Goal: Ask a question

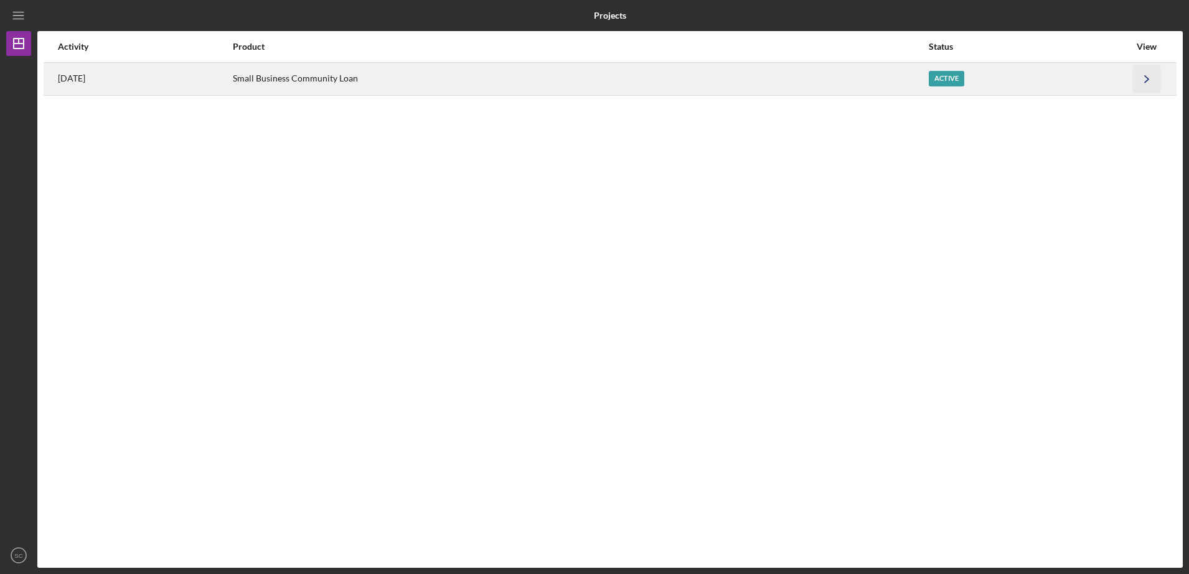
click at [1144, 73] on icon "Icon/Navigate" at bounding box center [1147, 79] width 28 height 28
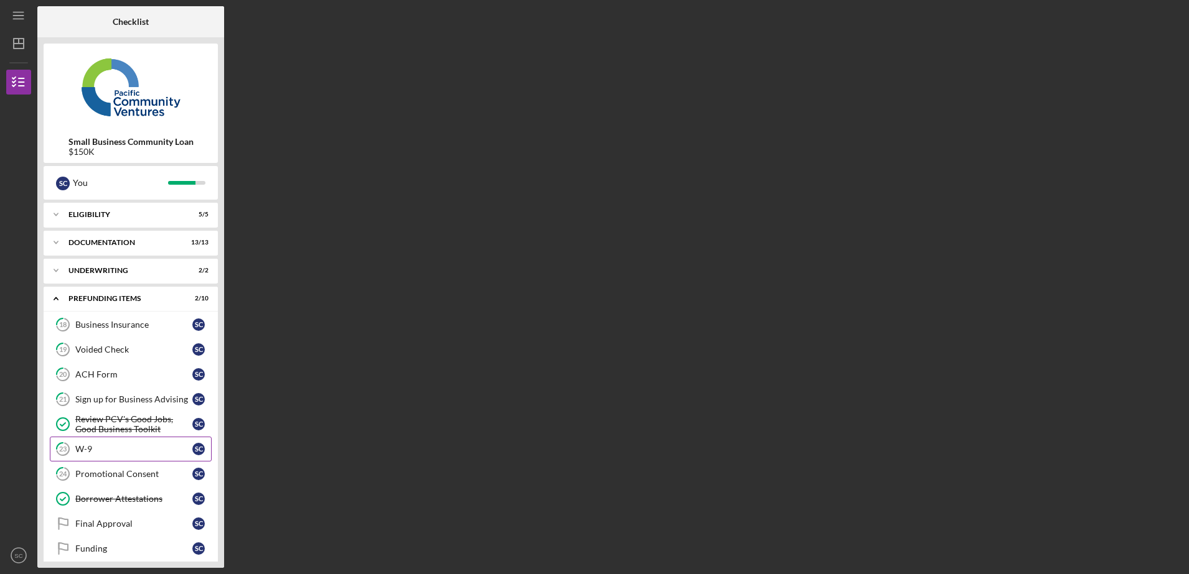
click at [124, 459] on link "23 W-9 S C" at bounding box center [131, 449] width 162 height 25
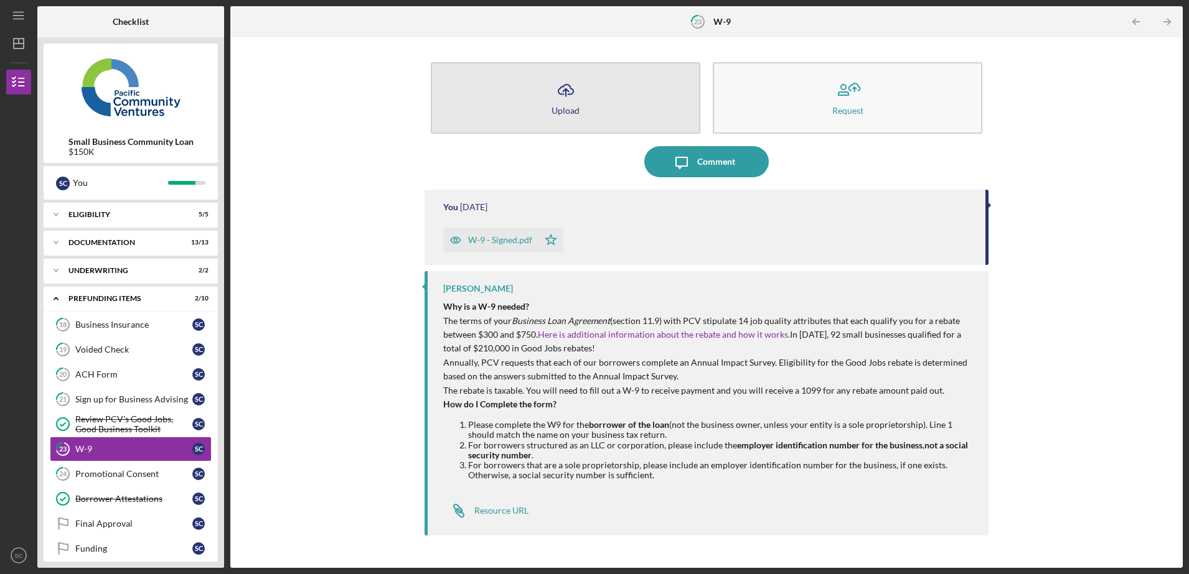
click at [503, 123] on button "Icon/Upload Upload" at bounding box center [566, 98] width 270 height 72
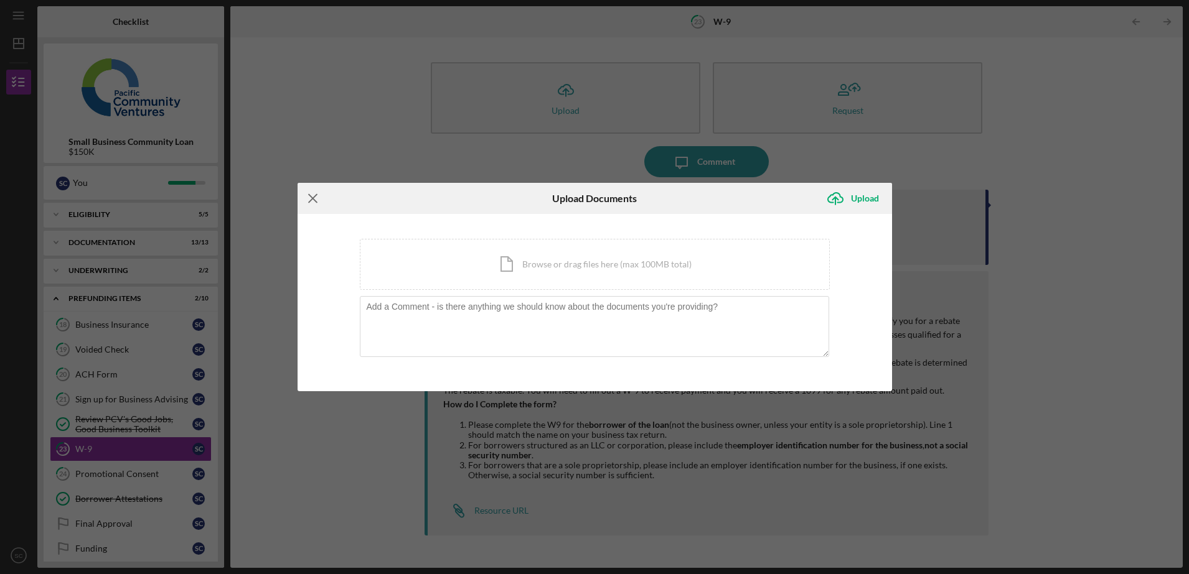
click at [310, 198] on icon "Icon/Menu Close" at bounding box center [313, 198] width 31 height 31
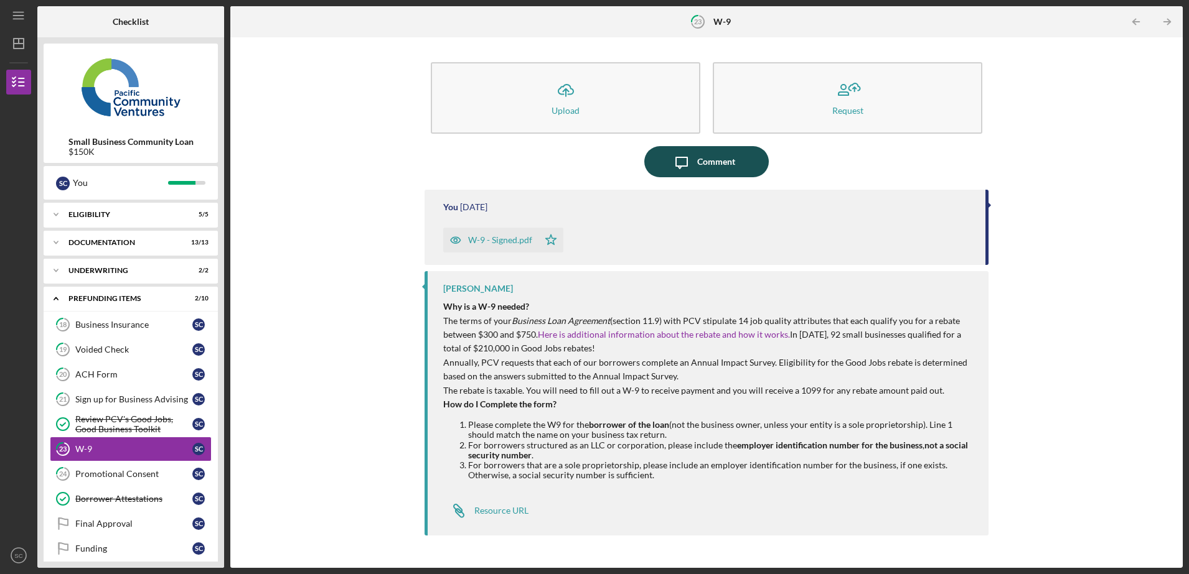
click at [669, 163] on icon "Icon/Message" at bounding box center [681, 161] width 31 height 31
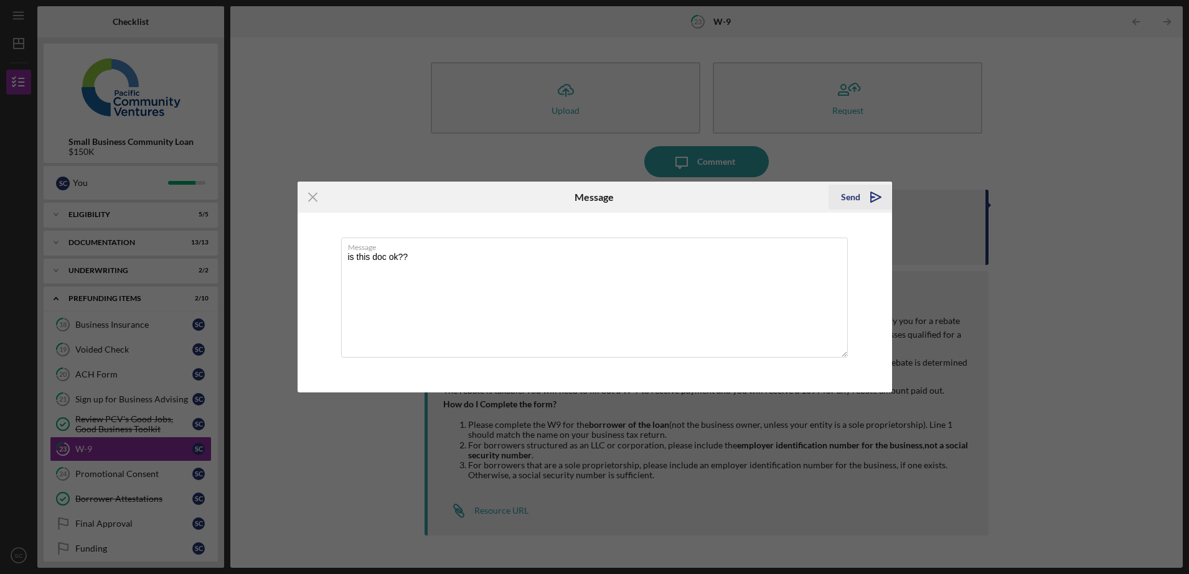
type textarea "is this doc ok??"
click at [856, 194] on div "Send" at bounding box center [850, 197] width 19 height 25
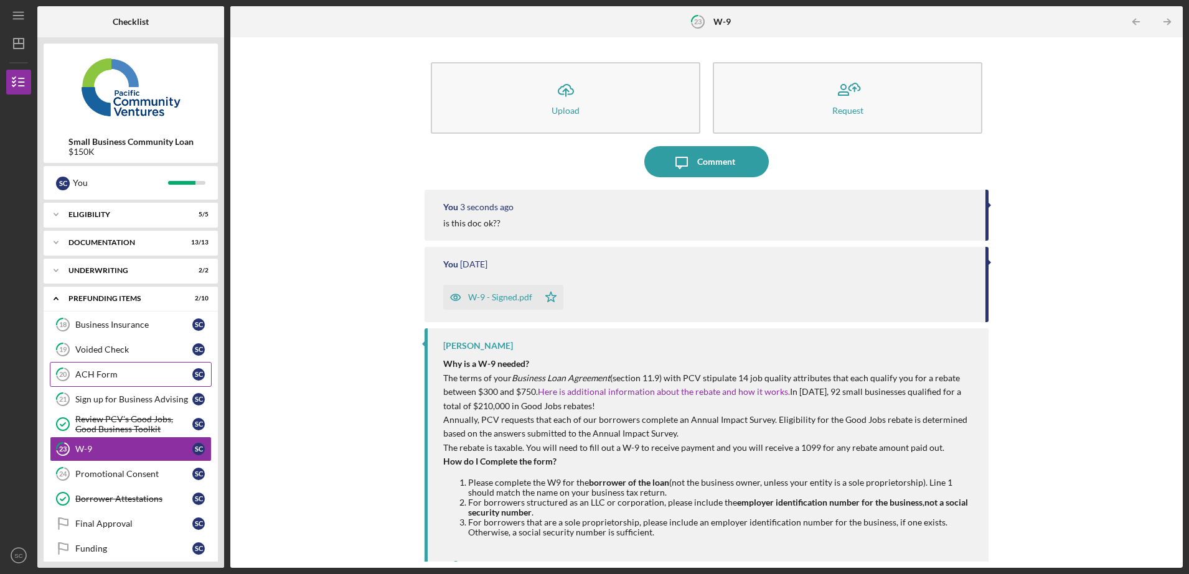
click at [98, 373] on div "ACH Form" at bounding box center [133, 375] width 117 height 10
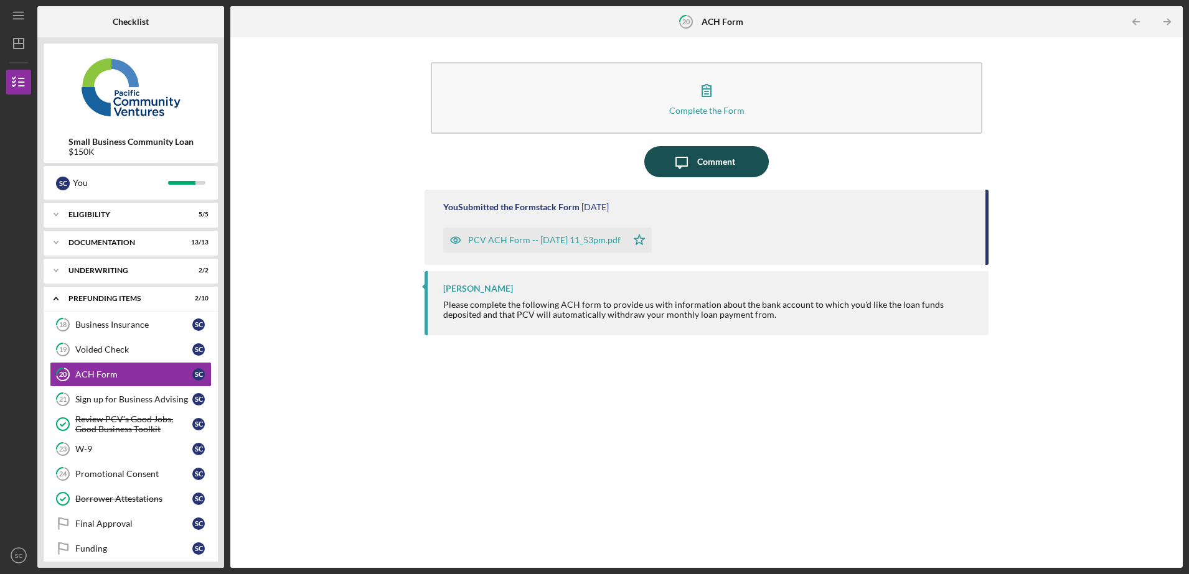
click at [675, 165] on icon "Icon/Message" at bounding box center [681, 161] width 31 height 31
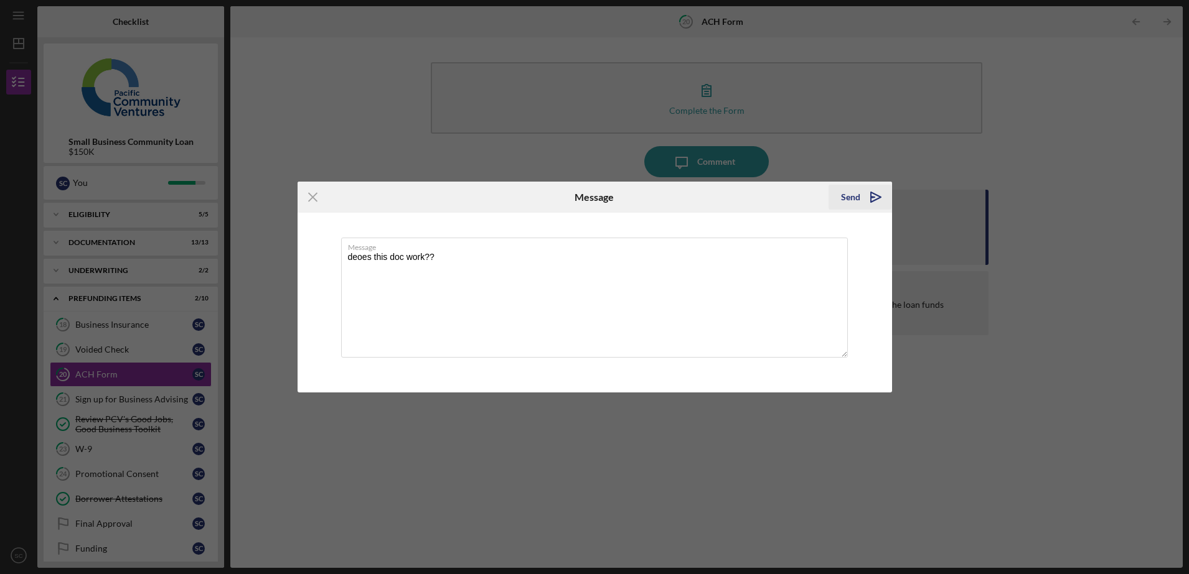
type textarea "deoes this doc work??"
click at [866, 208] on icon "Icon/icon-invite-send" at bounding box center [875, 197] width 31 height 31
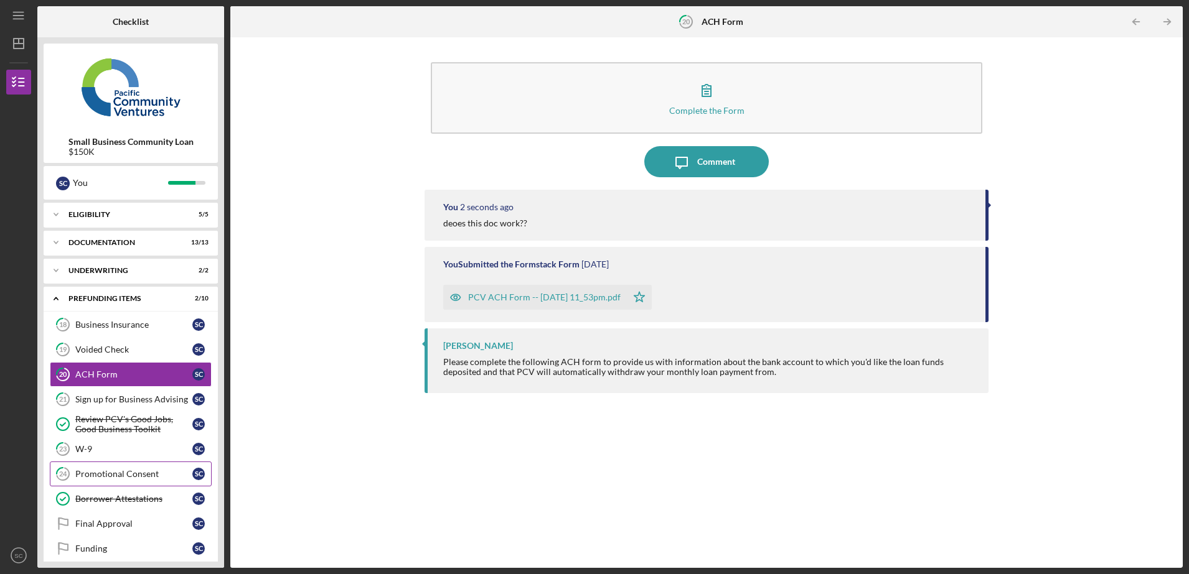
click at [133, 479] on link "24 Promotional Consent S C" at bounding box center [131, 474] width 162 height 25
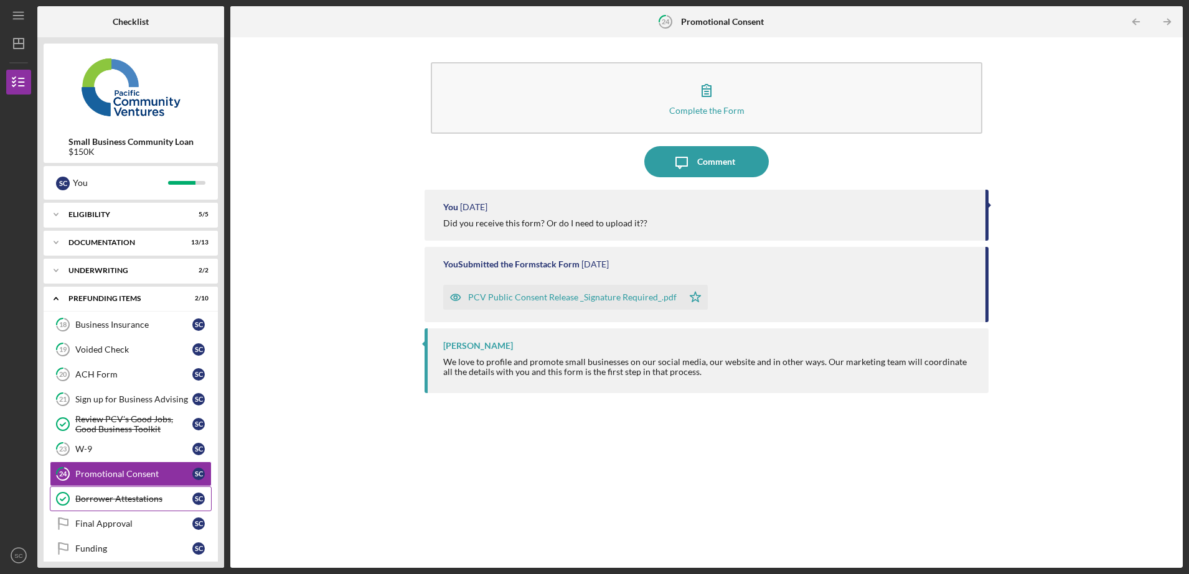
click at [134, 497] on div "Borrower Attestations" at bounding box center [133, 499] width 117 height 10
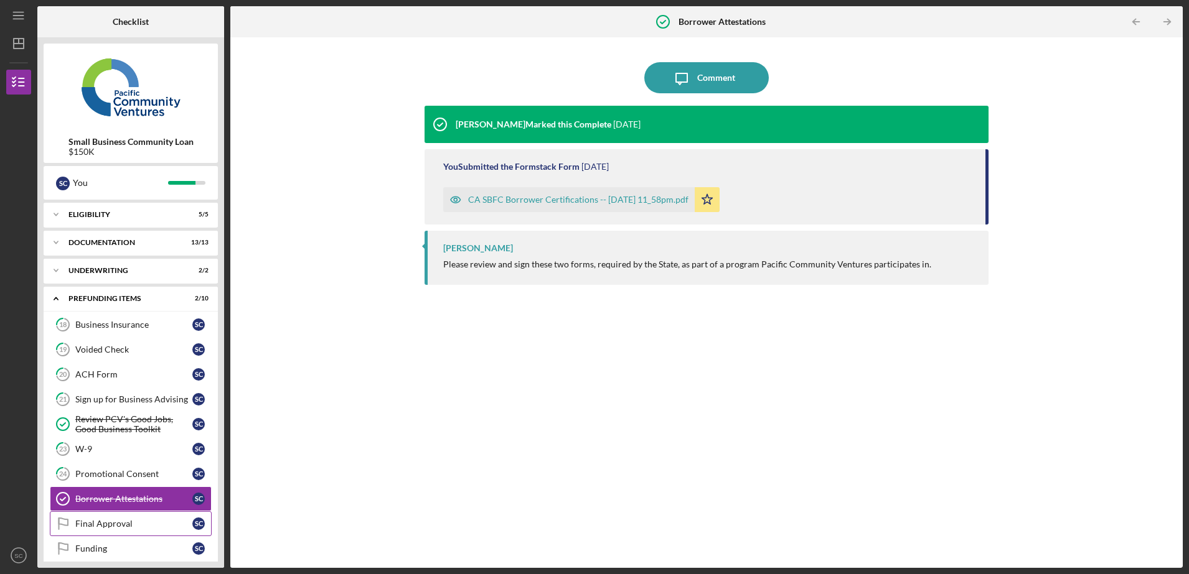
click at [141, 517] on link "Final Approval Final Approval S C" at bounding box center [131, 524] width 162 height 25
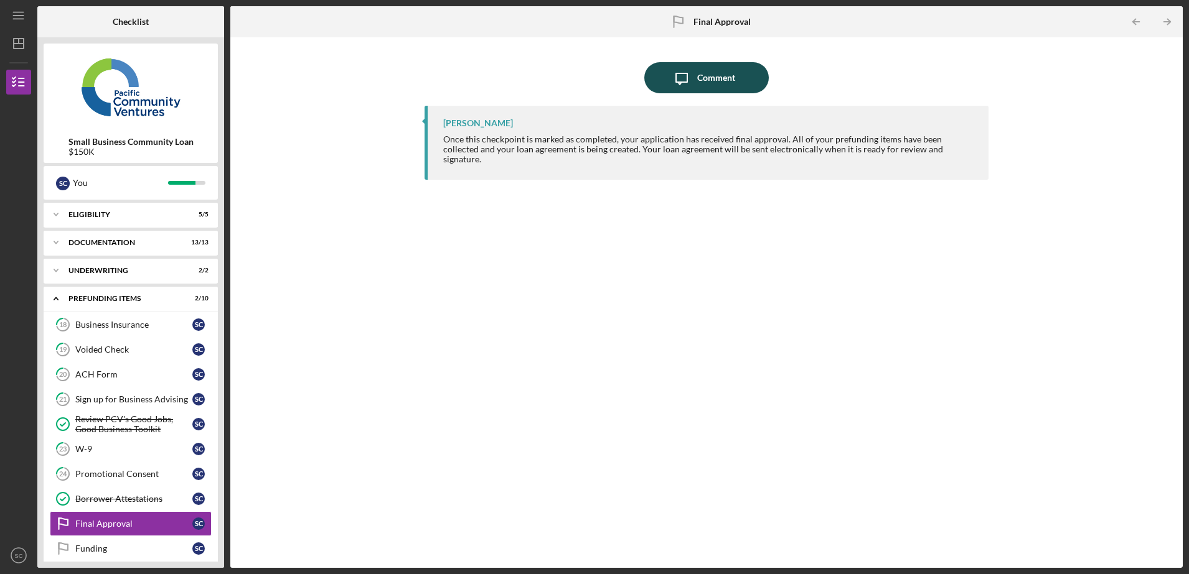
click at [711, 76] on div "Comment" at bounding box center [716, 77] width 38 height 31
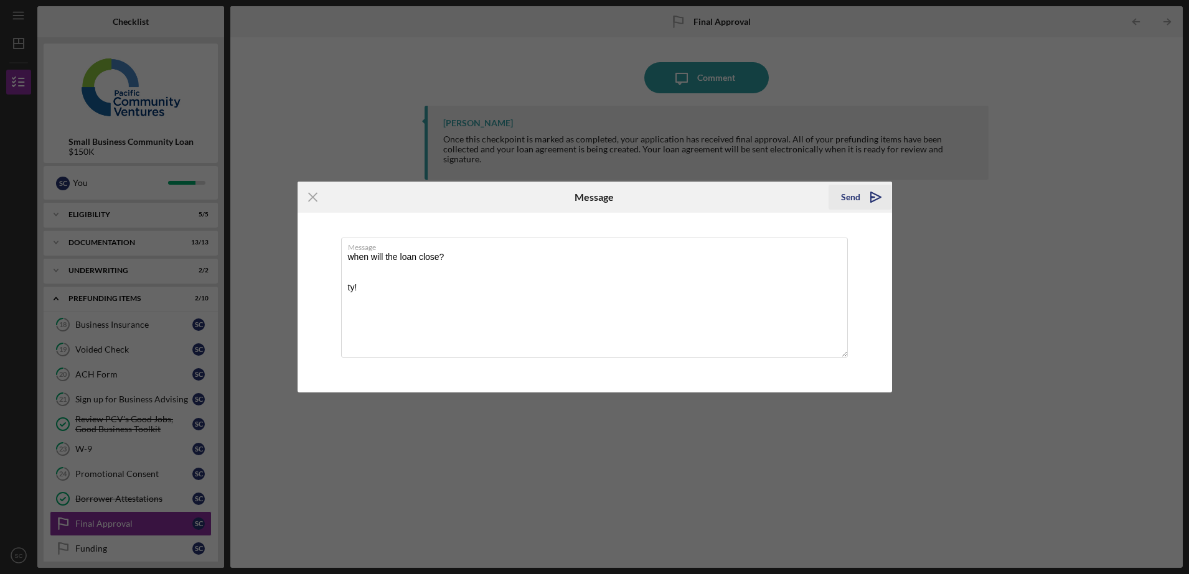
type textarea "when will the loan close? ty!"
click at [873, 185] on icon "Icon/icon-invite-send" at bounding box center [875, 197] width 31 height 31
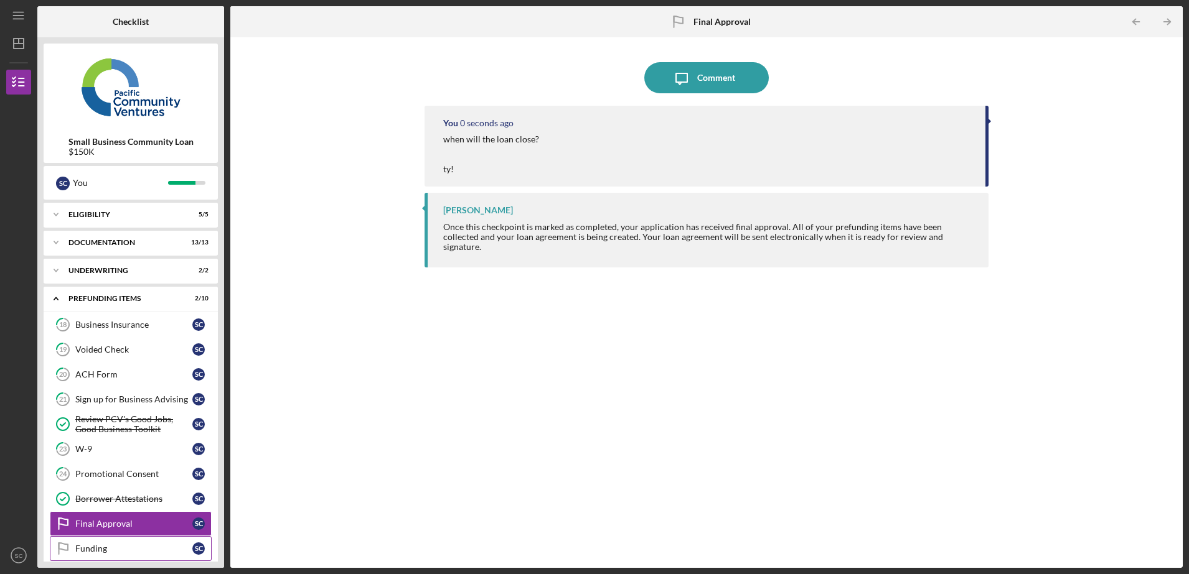
click at [102, 548] on div "Funding" at bounding box center [133, 549] width 117 height 10
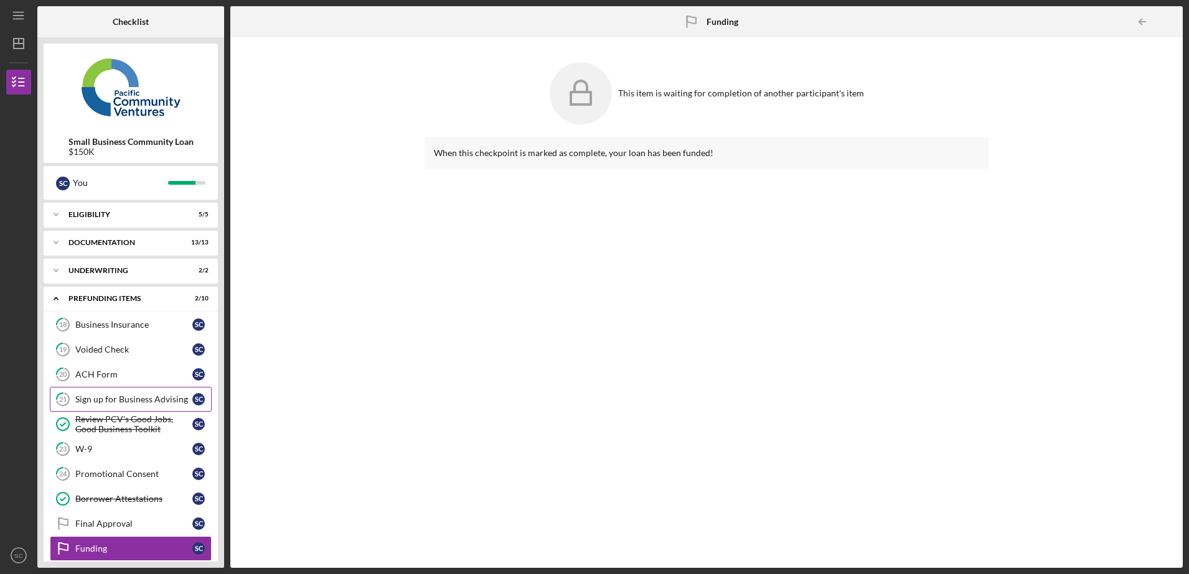
click at [86, 400] on div "Sign up for Business Advising" at bounding box center [133, 400] width 117 height 10
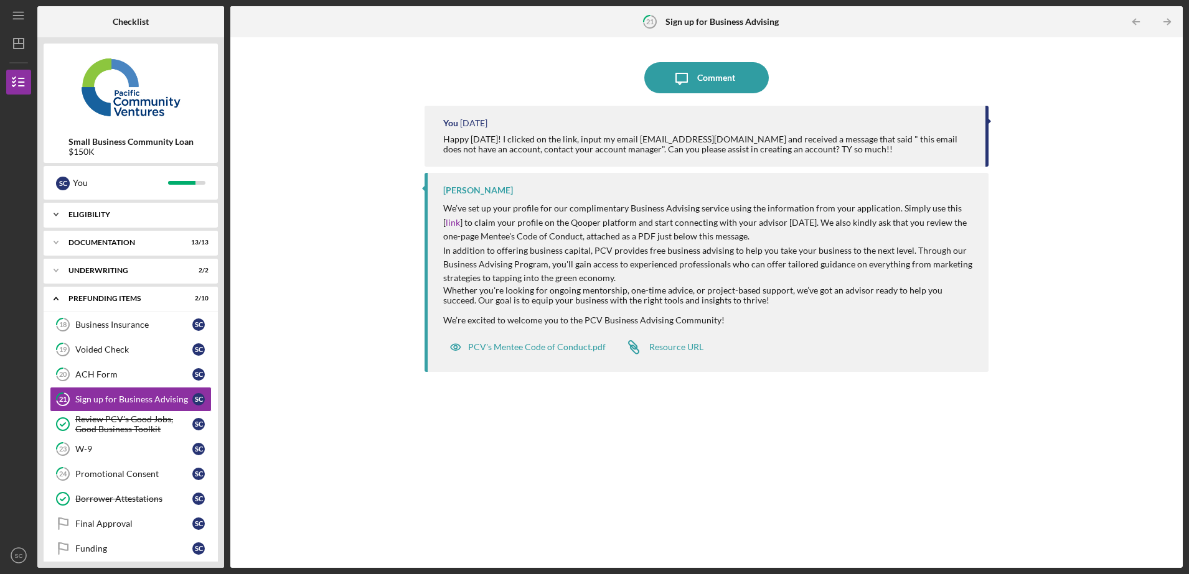
click at [117, 210] on div "Icon/Expander Eligibility 5 / 5" at bounding box center [131, 214] width 174 height 25
